Goal: Transaction & Acquisition: Purchase product/service

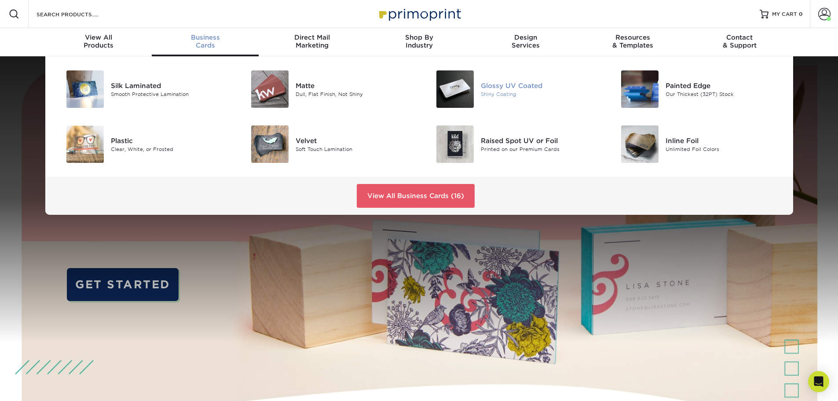
click at [453, 85] on img at bounding box center [454, 88] width 37 height 37
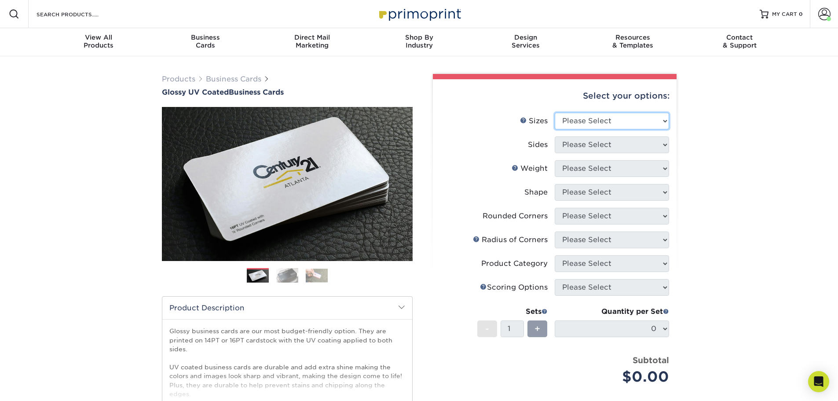
click at [574, 114] on select "Please Select 1.5" x 3.5" - Mini 1.75" x 3.5" - Mini 2" x 2" - Square 2" x 3" -…" at bounding box center [612, 121] width 114 height 17
select select "2.00x3.50"
click at [555, 113] on select "Please Select 1.5" x 3.5" - Mini 1.75" x 3.5" - Mini 2" x 2" - Square 2" x 3" -…" at bounding box center [612, 121] width 114 height 17
click at [594, 146] on select "Please Select Print Both Sides Print Front Only" at bounding box center [612, 144] width 114 height 17
select select "13abbda7-1d64-4f25-8bb2-c179b224825d"
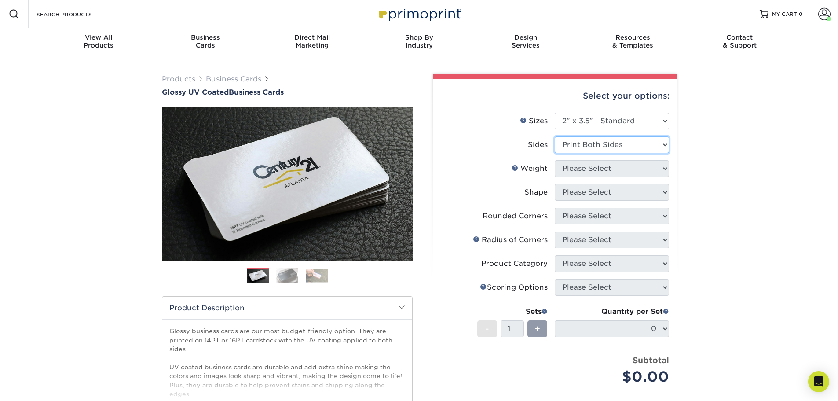
click at [555, 136] on select "Please Select Print Both Sides Print Front Only" at bounding box center [612, 144] width 114 height 17
click at [592, 168] on select "Please Select 16PT 14PT" at bounding box center [612, 168] width 114 height 17
select select "16PT"
click at [555, 160] on select "Please Select 16PT 14PT" at bounding box center [612, 168] width 114 height 17
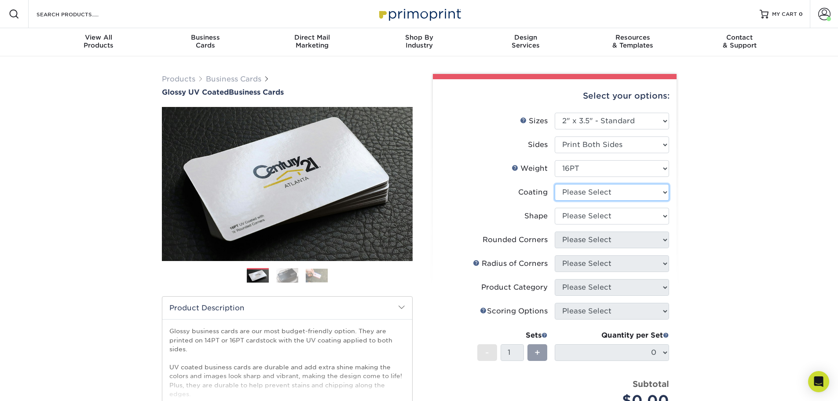
click at [586, 192] on select at bounding box center [612, 192] width 114 height 17
select select "ae367451-b2b8-45df-a344-0f05b6a12993"
click at [555, 184] on select at bounding box center [612, 192] width 114 height 17
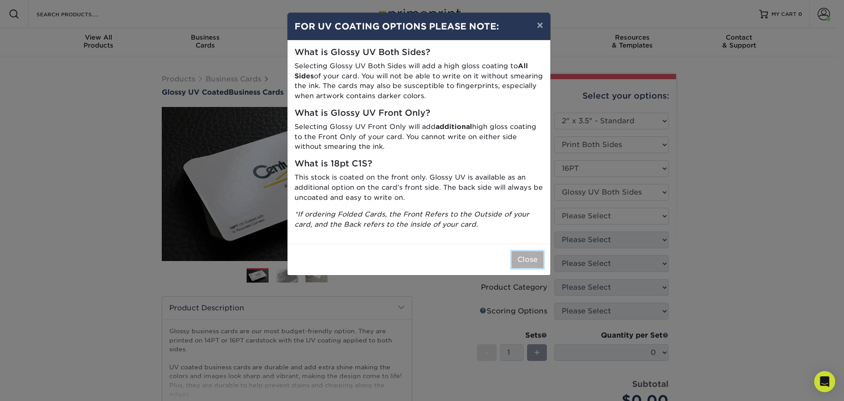
click at [525, 256] on button "Close" at bounding box center [528, 259] width 32 height 17
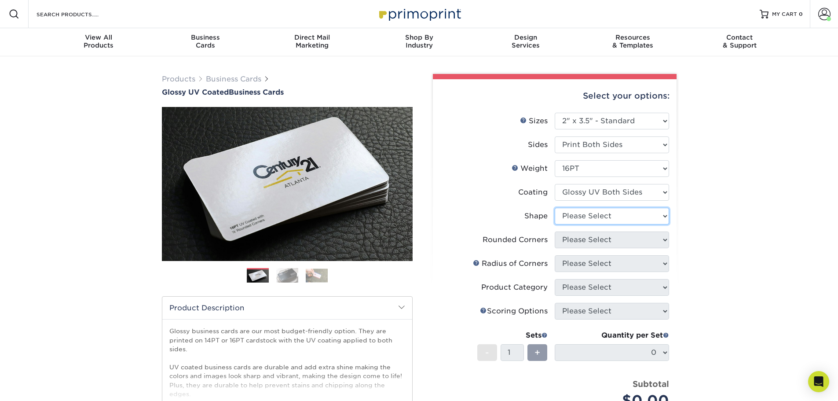
click at [597, 219] on select "Please Select Standard Oval" at bounding box center [612, 216] width 114 height 17
select select "standard"
click at [555, 208] on select "Please Select Standard Oval" at bounding box center [612, 216] width 114 height 17
click at [591, 237] on select "Please Select Yes - Round 2 Corners Yes - Round 4 Corners No" at bounding box center [612, 239] width 114 height 17
select select "0"
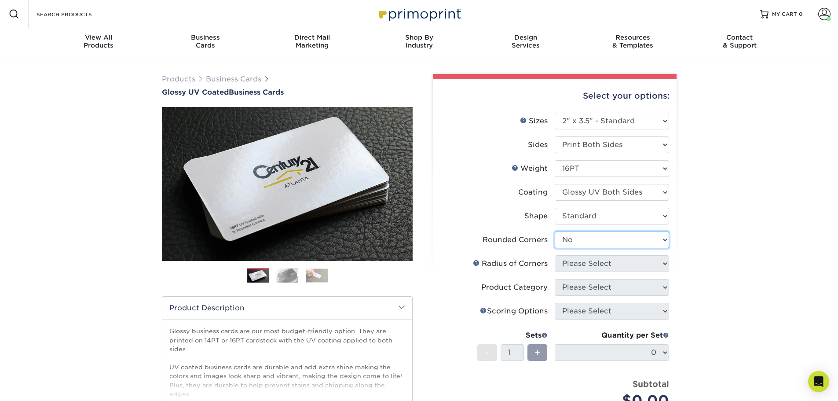
click at [555, 231] on select "Please Select Yes - Round 2 Corners Yes - Round 4 Corners No" at bounding box center [612, 239] width 114 height 17
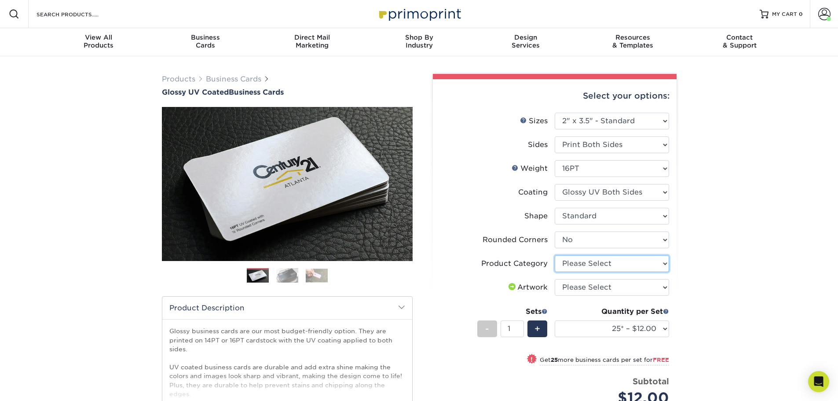
click at [579, 261] on select "Please Select Business Cards" at bounding box center [612, 263] width 114 height 17
select select "3b5148f1-0588-4f88-a218-97bcfdce65c1"
click at [555, 255] on select "Please Select Business Cards" at bounding box center [612, 263] width 114 height 17
click at [577, 287] on select "Please Select I will upload files I need a design - $100" at bounding box center [612, 287] width 114 height 17
select select "upload"
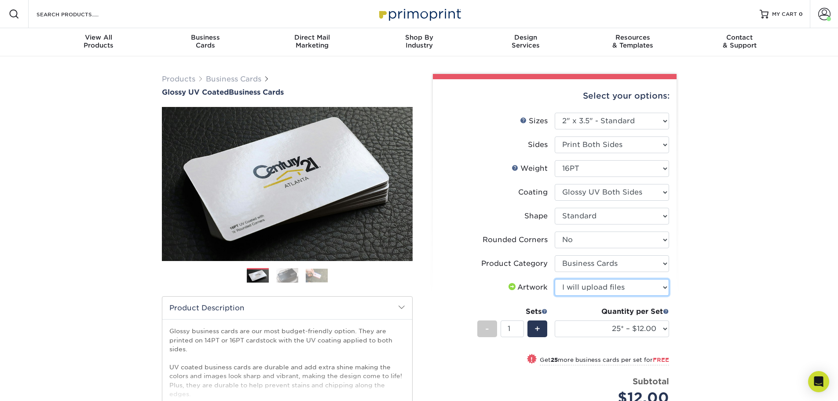
click at [555, 279] on select "Please Select I will upload files I need a design - $100" at bounding box center [612, 287] width 114 height 17
click at [580, 325] on select "25* – $12.00 50* – $12.00 100* – $12.00 250* – $21.00 500 – $42.00 1000 – $53.0…" at bounding box center [612, 328] width 114 height 17
select select "1000 – $53.00"
click at [555, 320] on select "25* – $12.00 50* – $12.00 100* – $12.00 250* – $21.00 500 – $42.00 1000 – $53.0…" at bounding box center [612, 328] width 114 height 17
